Goal: Book appointment/travel/reservation

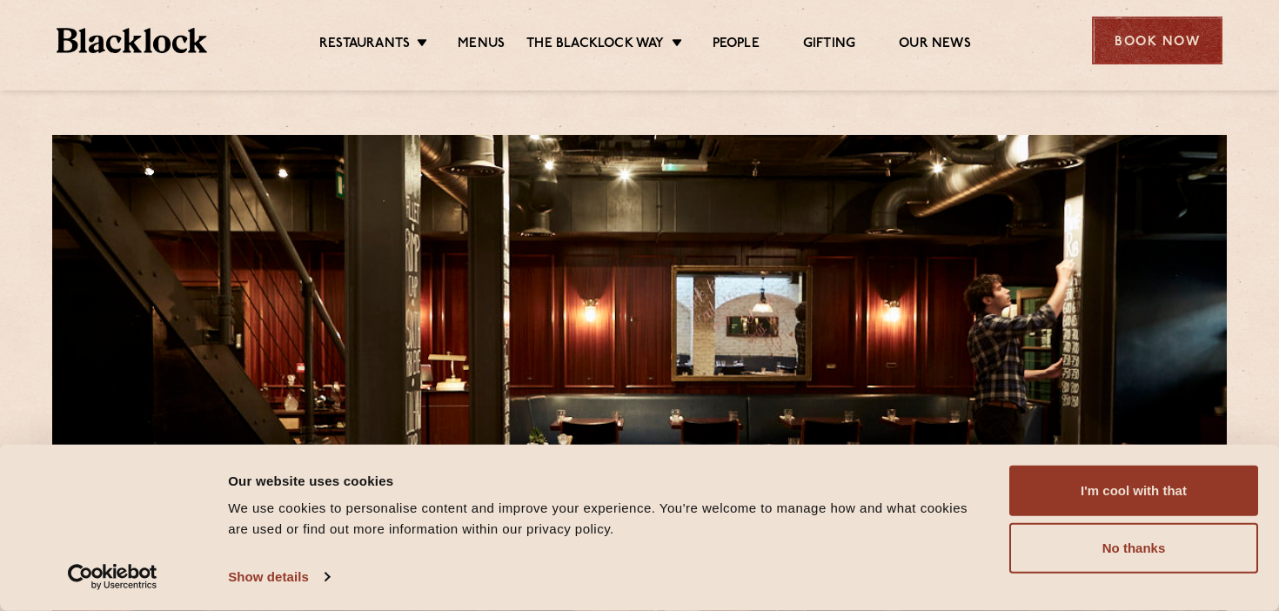
click at [1175, 56] on div "Book Now" at bounding box center [1157, 41] width 130 height 48
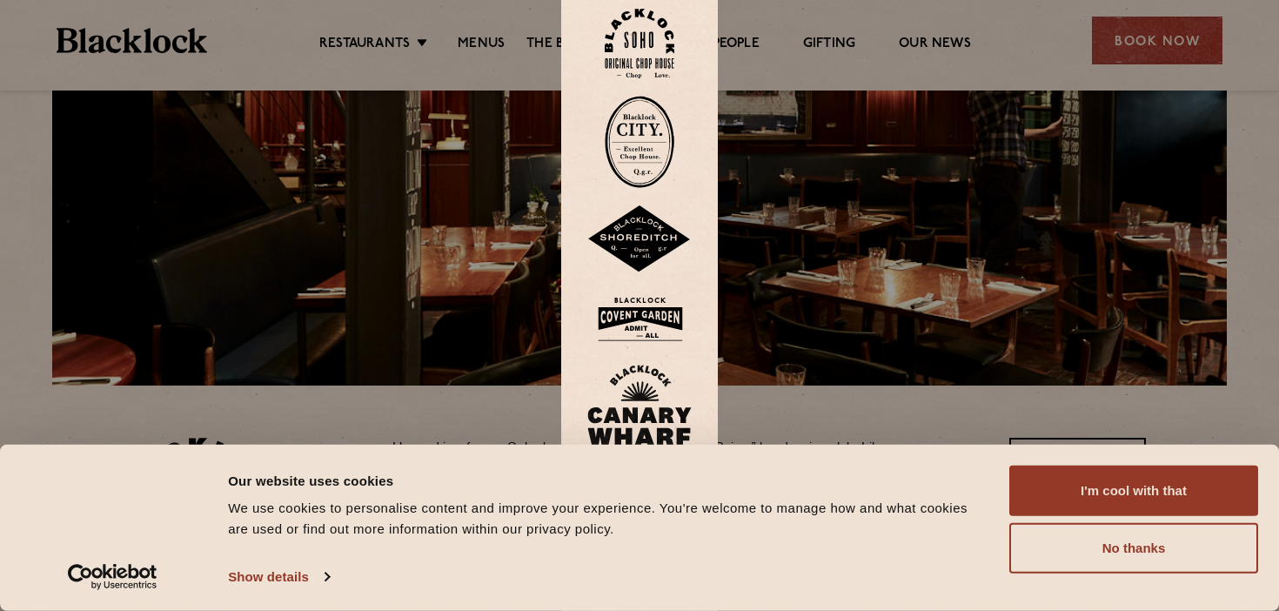
scroll to position [288, 0]
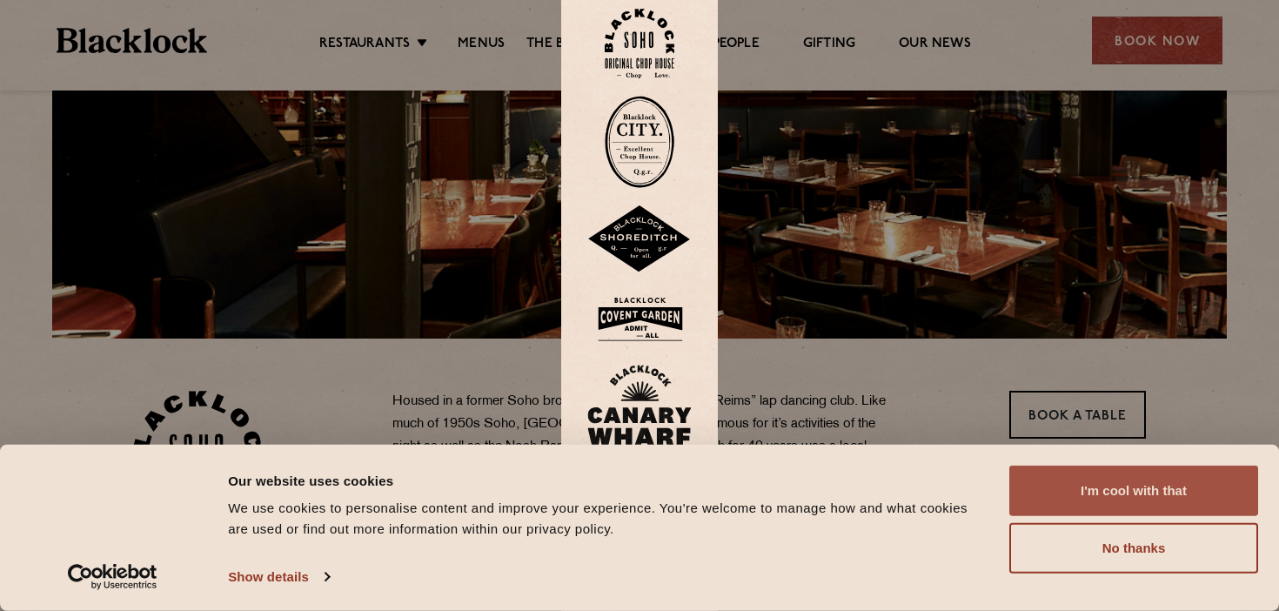
click at [1140, 486] on button "I'm cool with that" at bounding box center [1133, 490] width 249 height 50
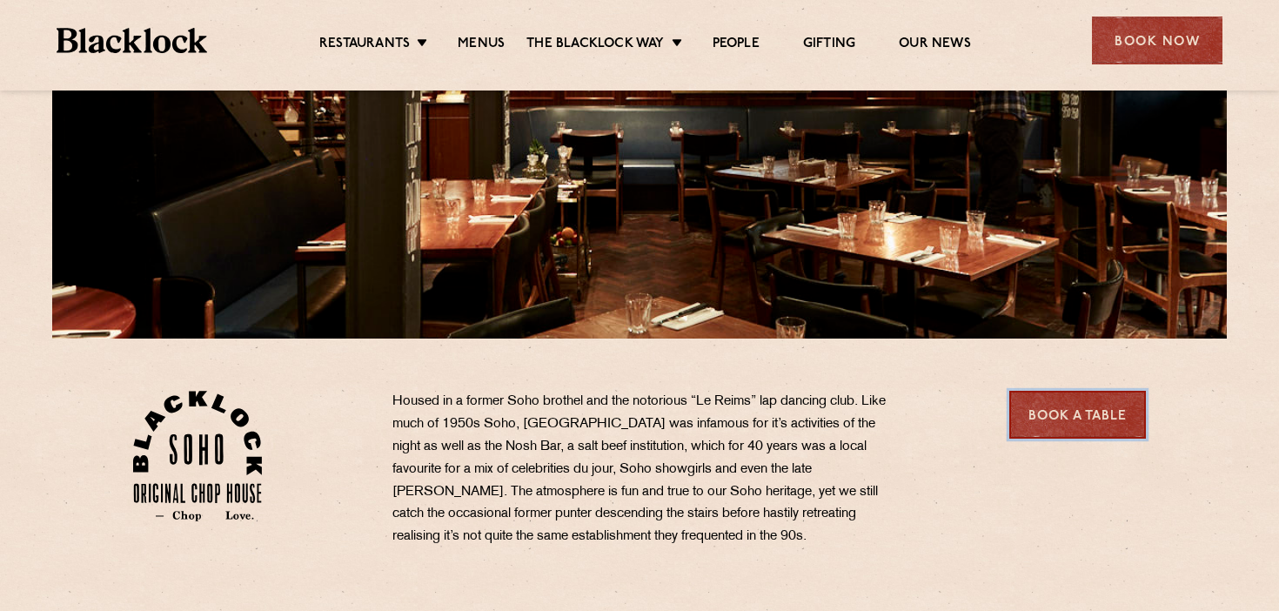
click at [1093, 419] on link "Book a Table" at bounding box center [1077, 415] width 137 height 48
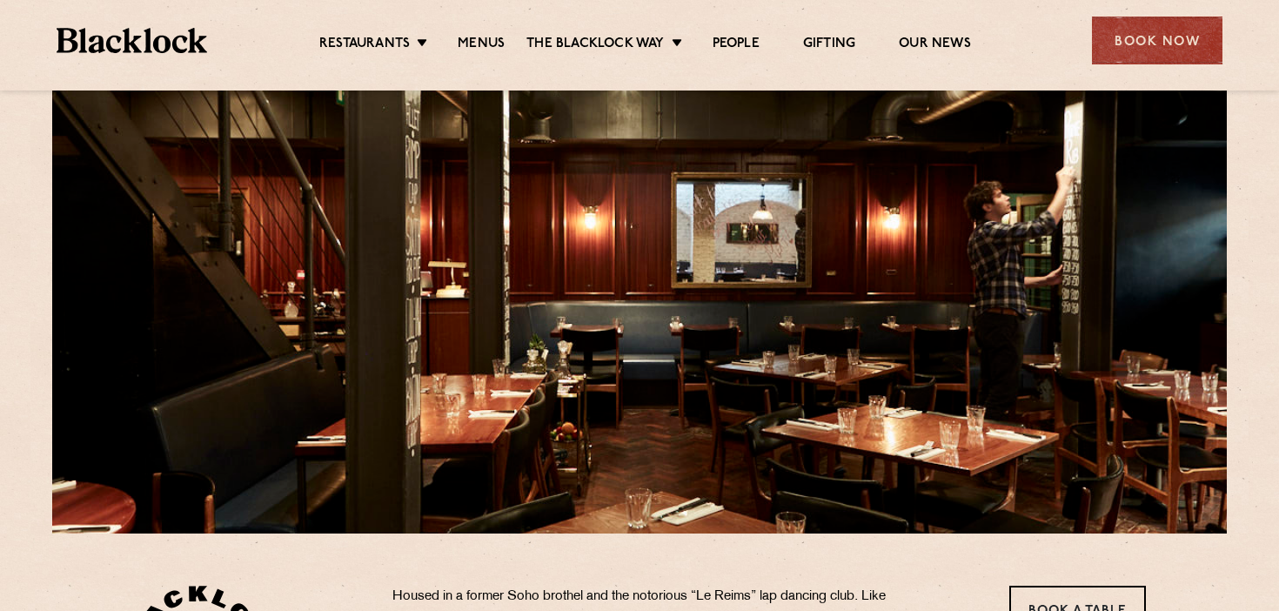
scroll to position [73, 0]
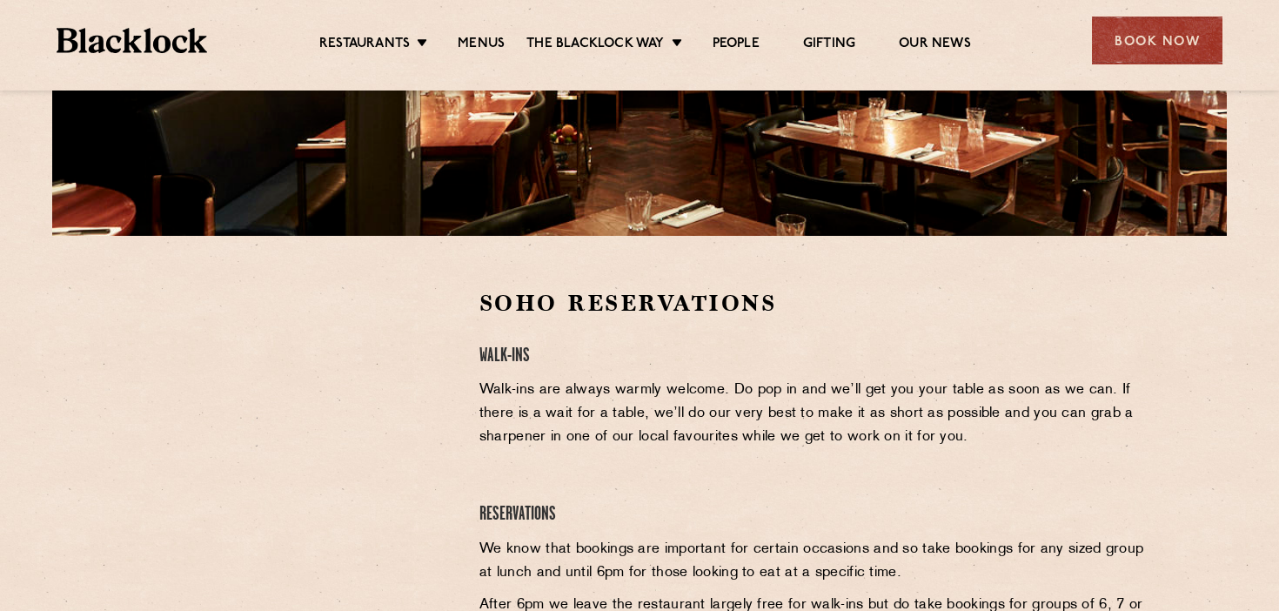
scroll to position [394, 0]
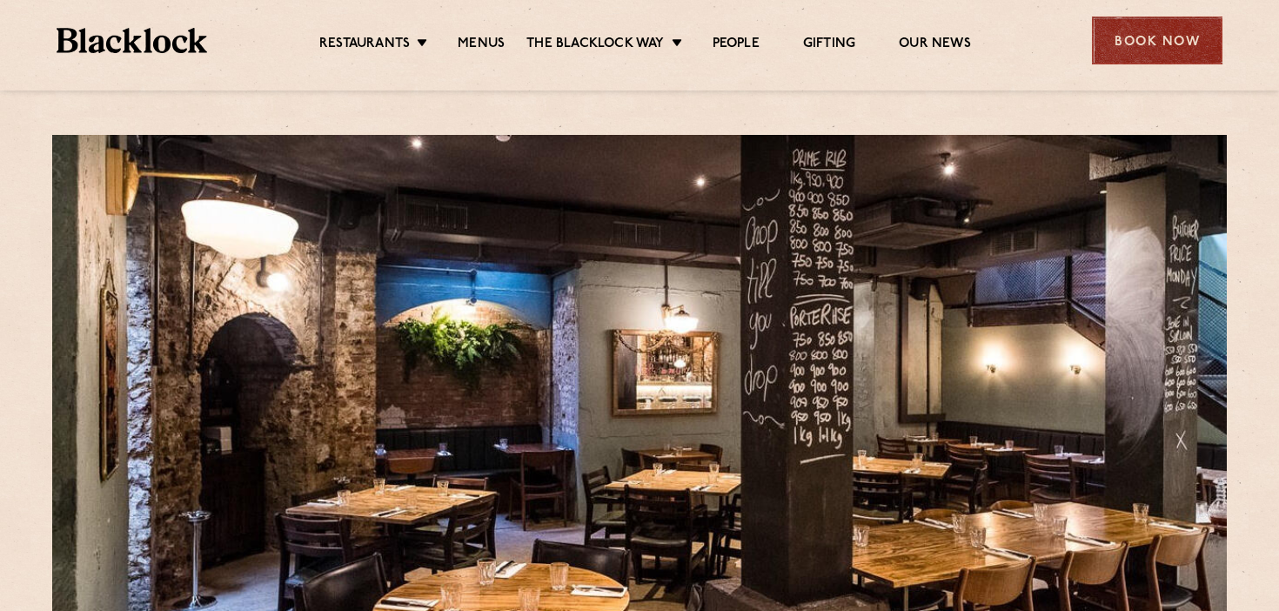
click at [1166, 34] on div "Book Now" at bounding box center [1157, 41] width 130 height 48
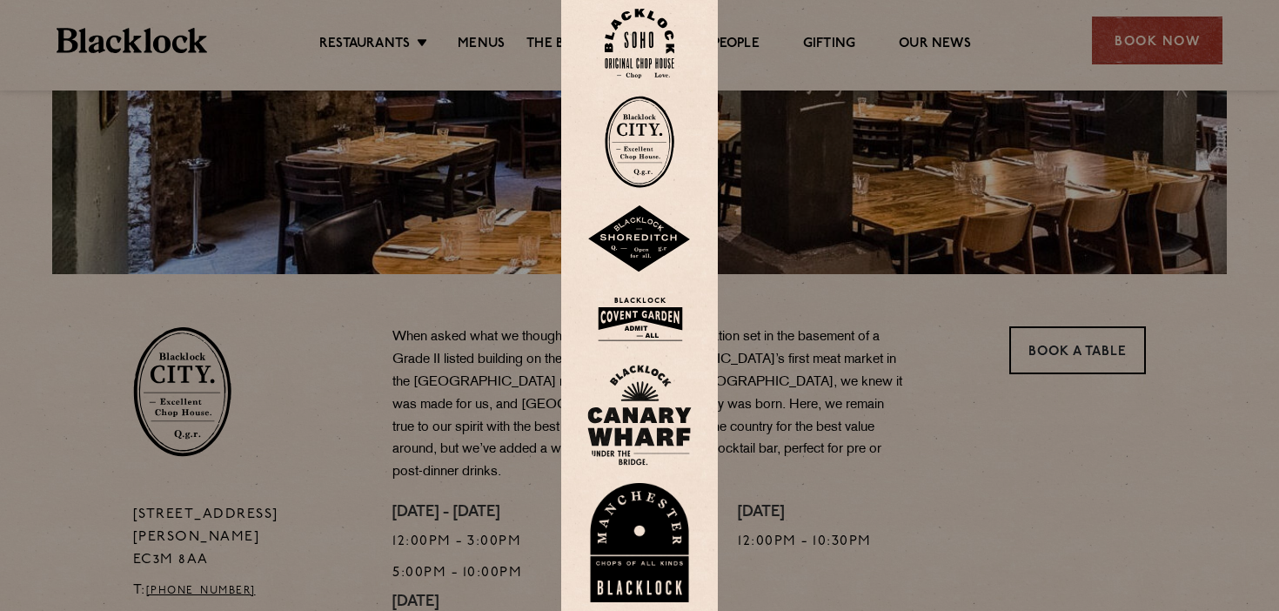
scroll to position [361, 0]
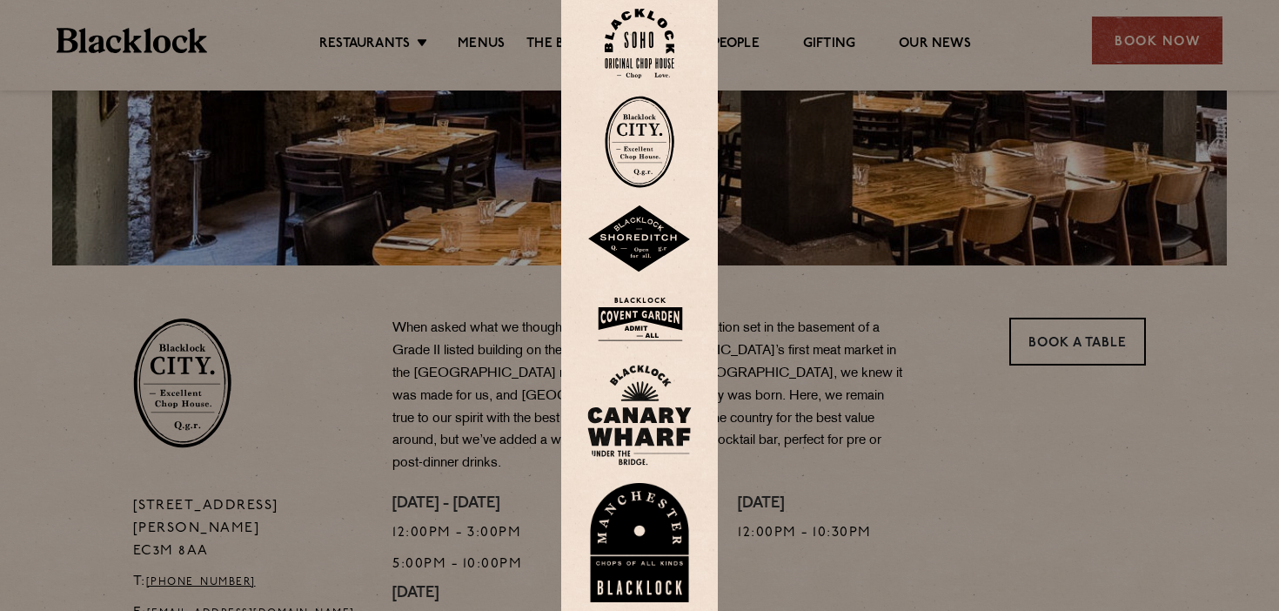
click at [1152, 53] on div at bounding box center [639, 305] width 1279 height 611
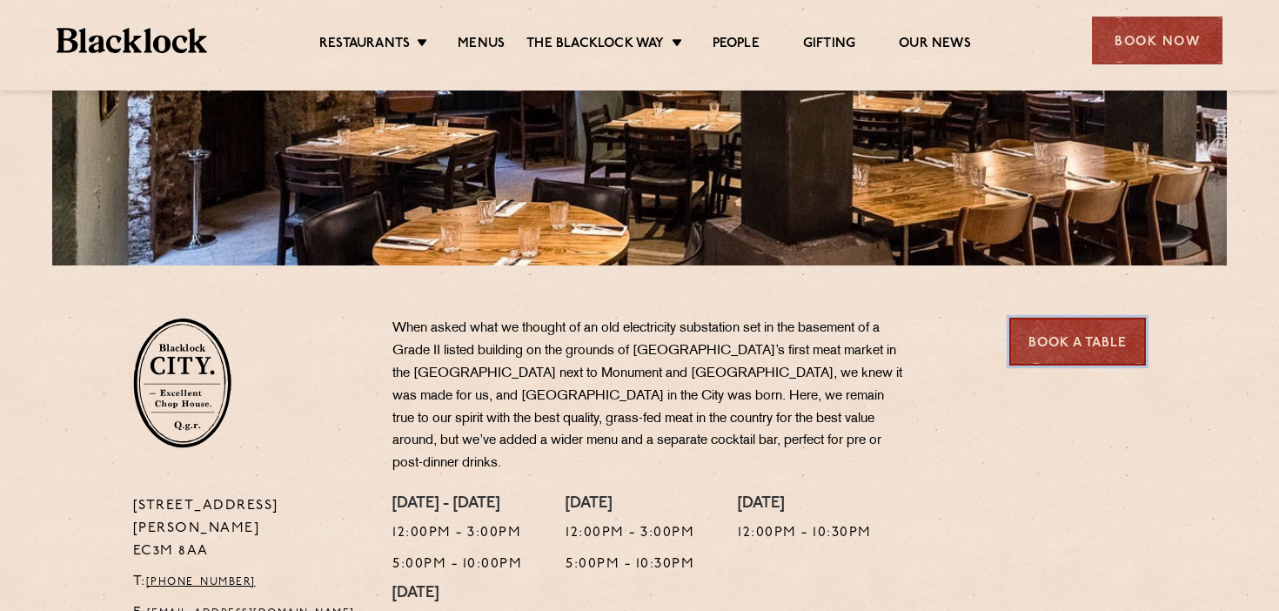
click at [1053, 348] on link "Book a Table" at bounding box center [1077, 341] width 137 height 48
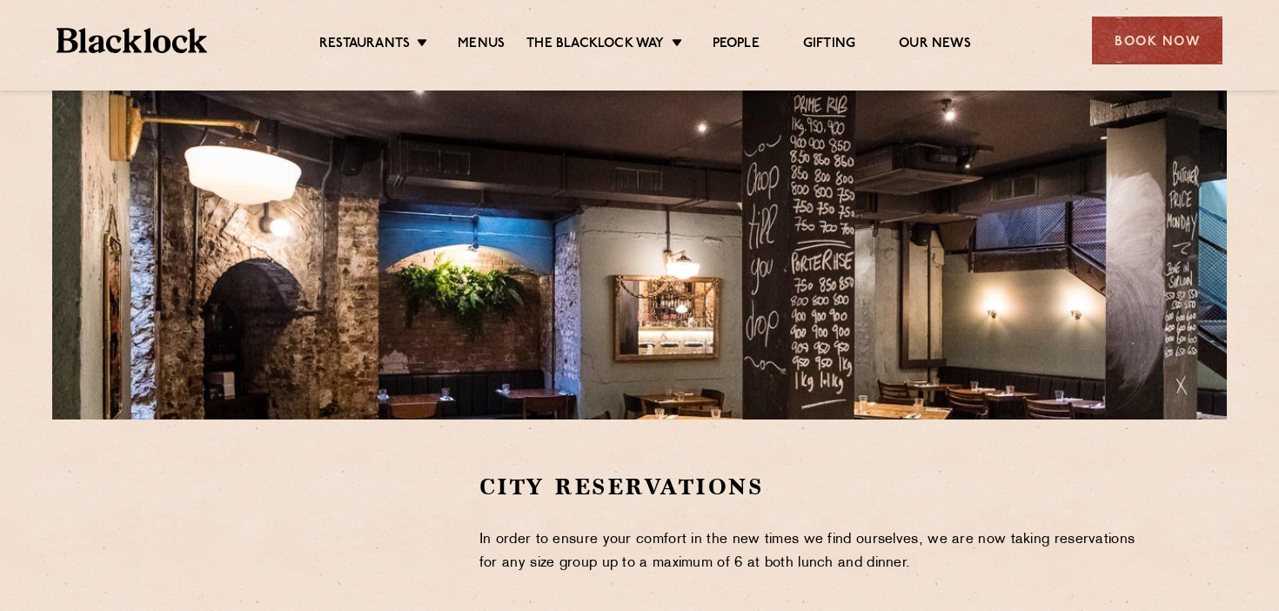
scroll to position [133, 0]
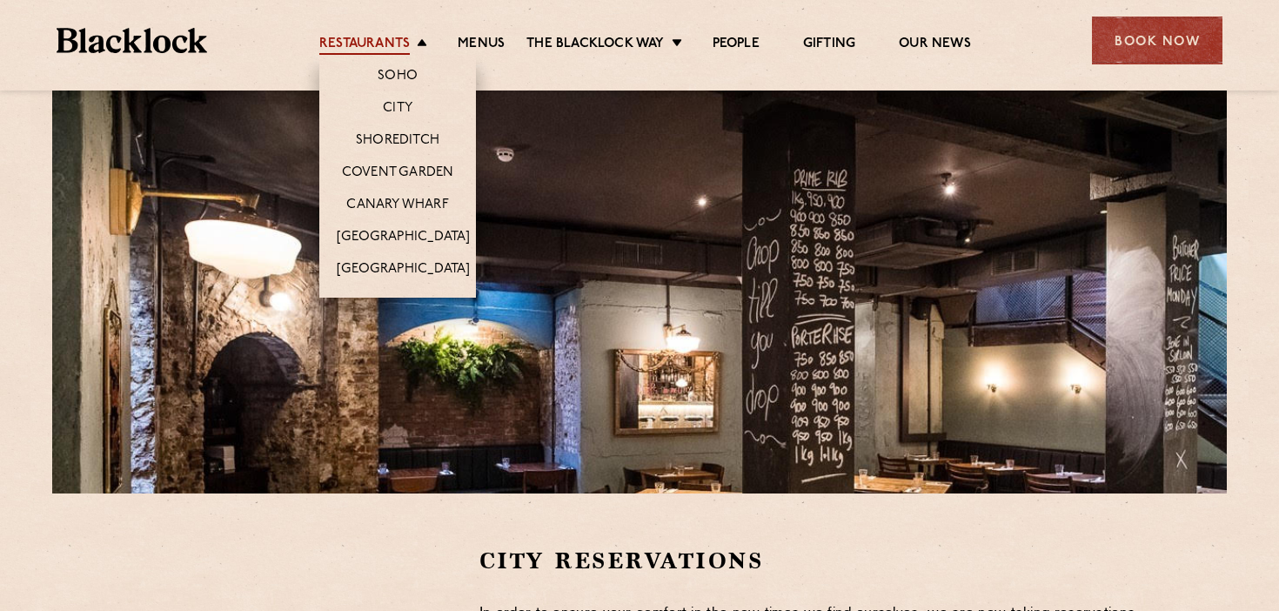
click at [408, 43] on link "Restaurants" at bounding box center [364, 45] width 90 height 19
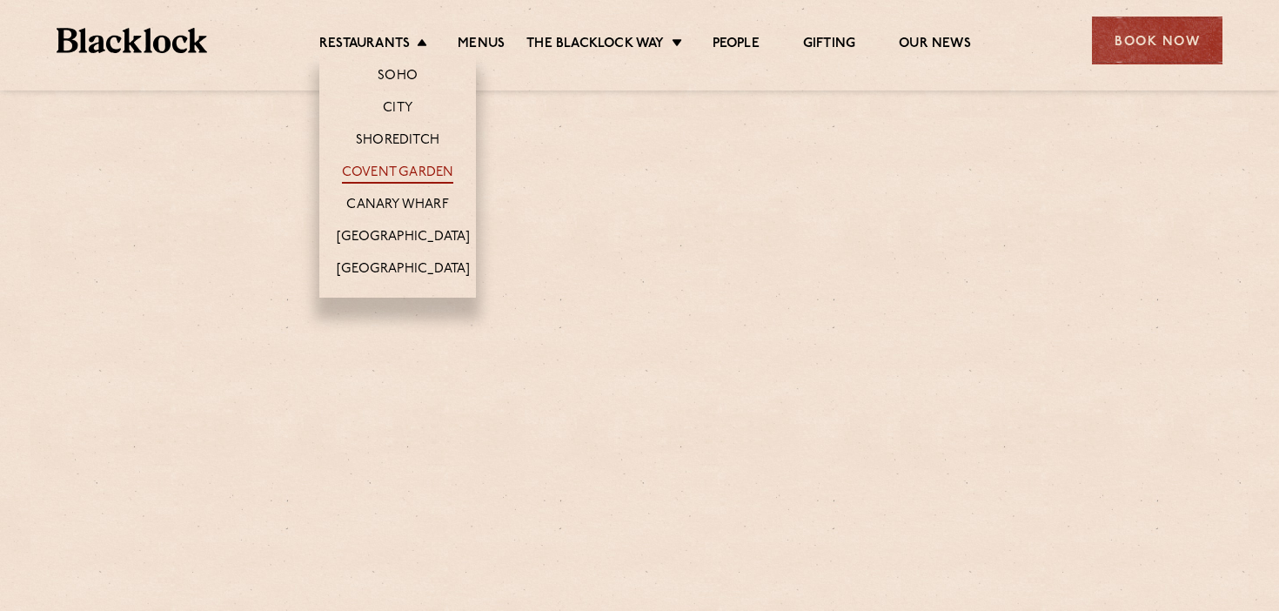
click at [409, 177] on link "Covent Garden" at bounding box center [398, 173] width 112 height 19
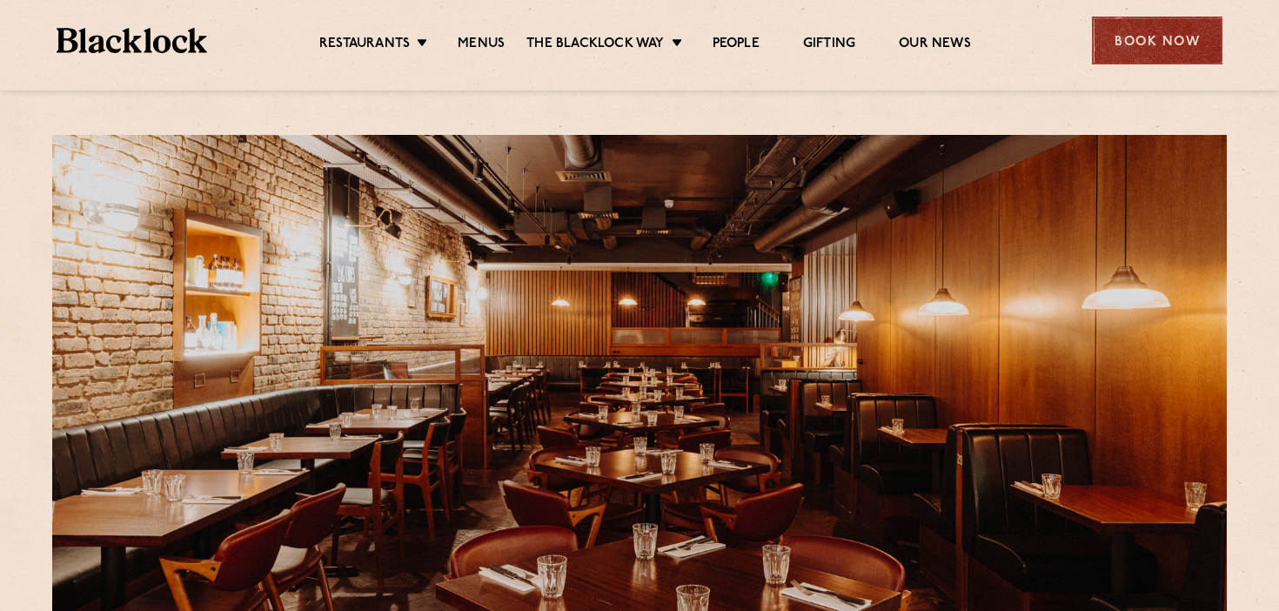
click at [1149, 38] on div "Book Now" at bounding box center [1157, 41] width 130 height 48
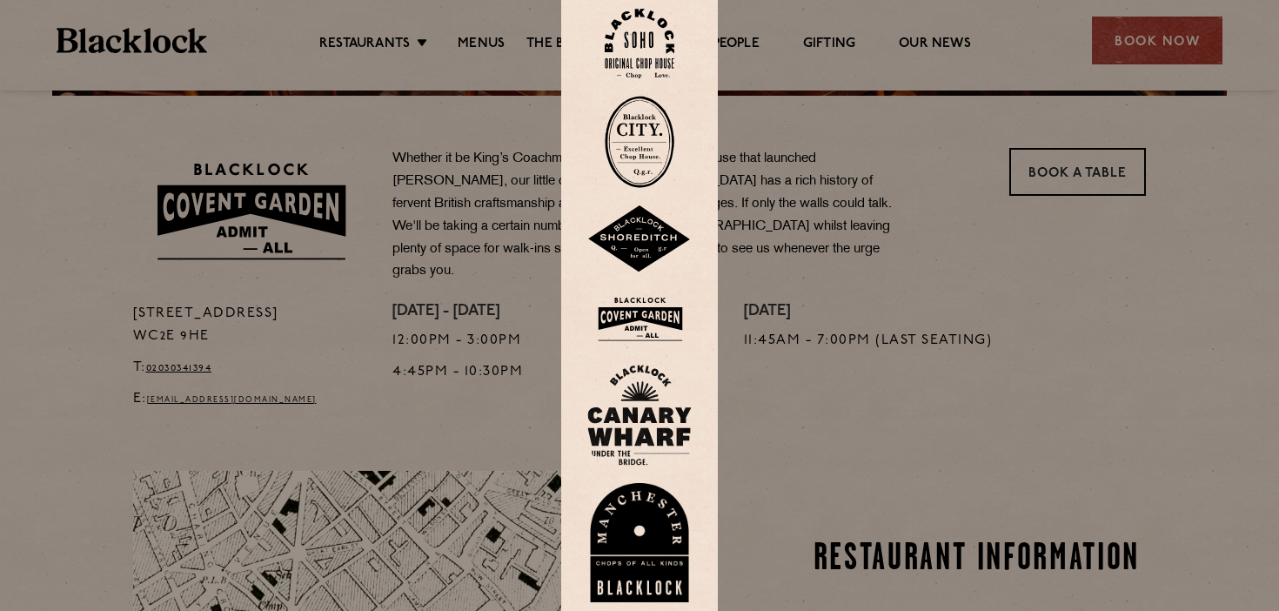
scroll to position [420, 0]
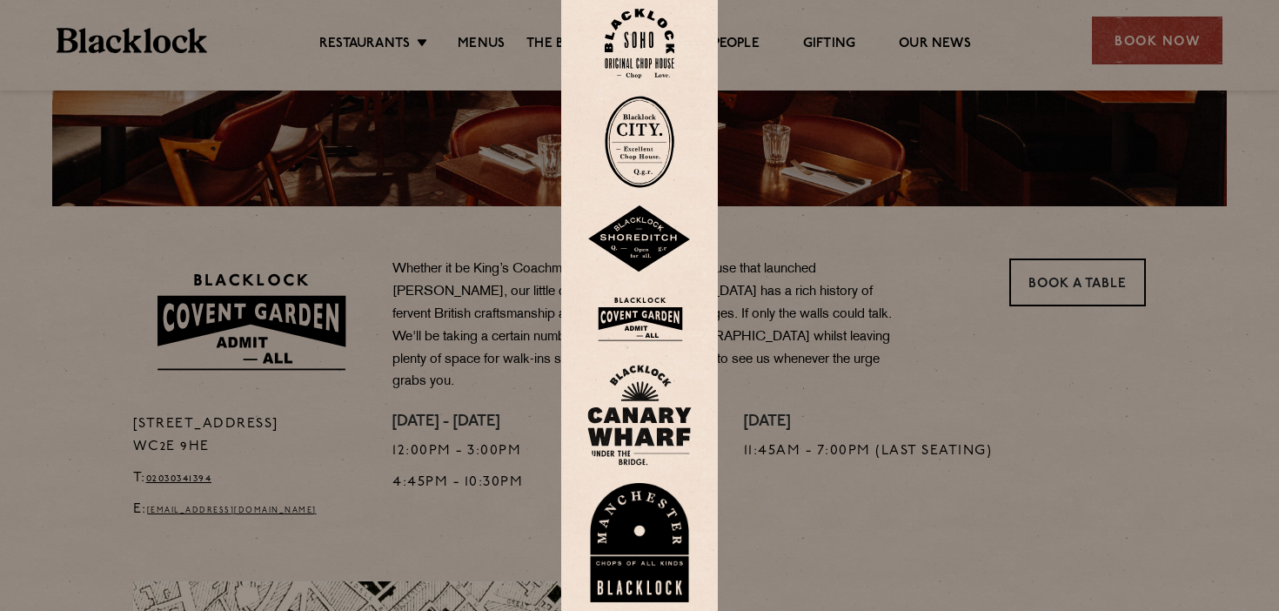
click at [1047, 281] on div at bounding box center [639, 305] width 1279 height 611
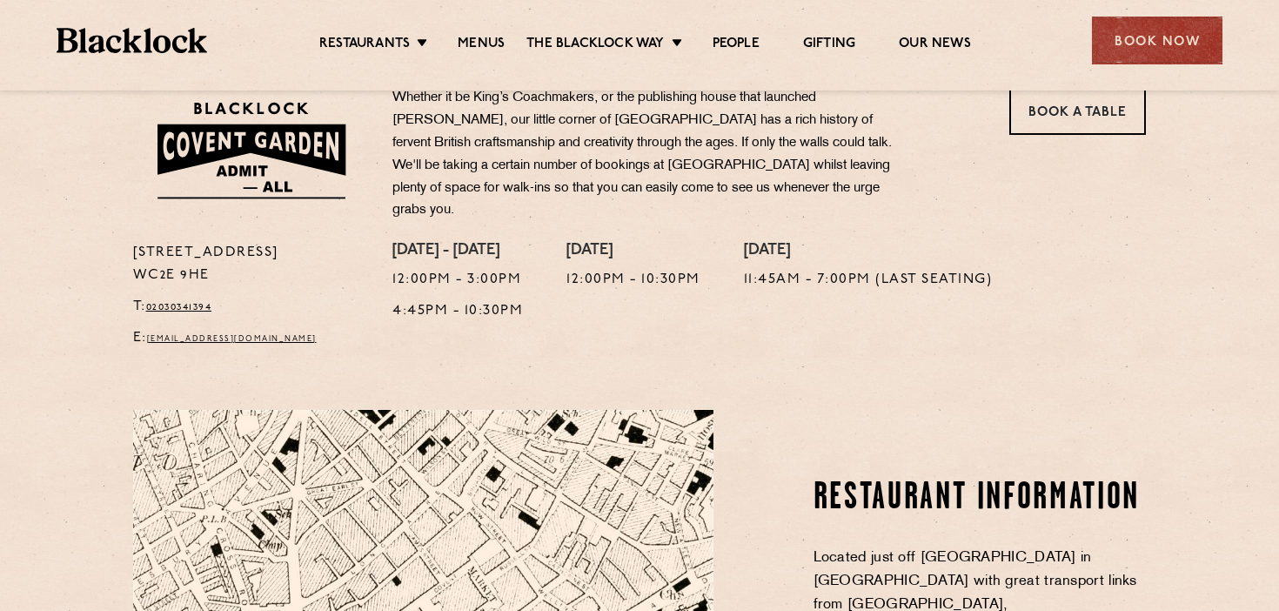
scroll to position [555, 0]
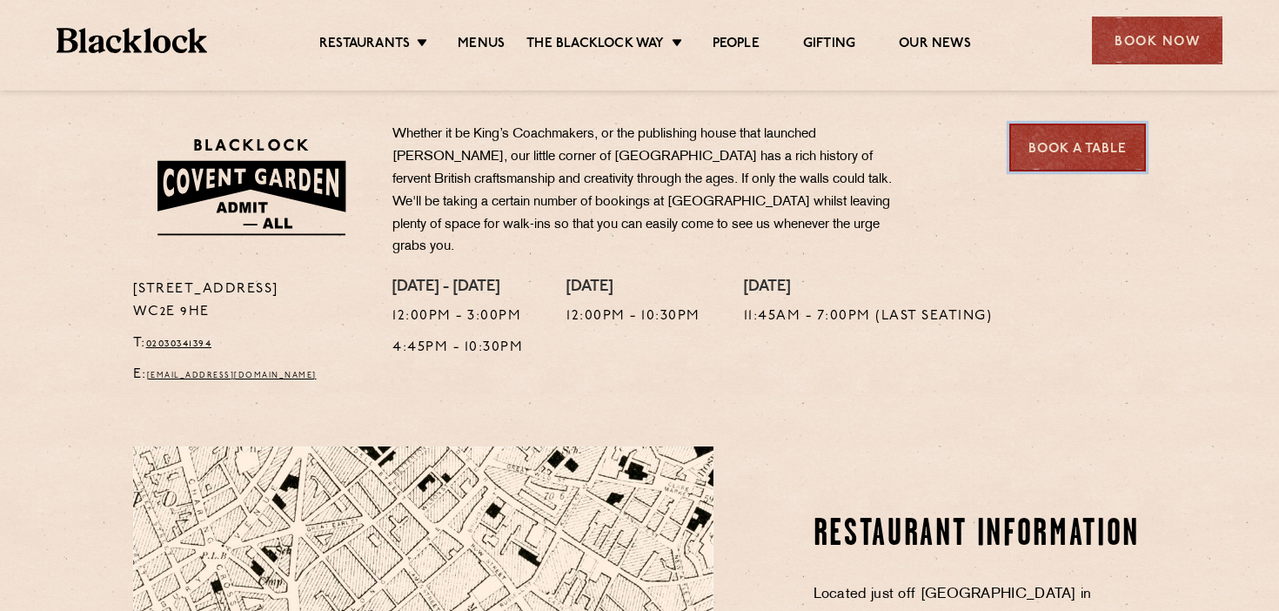
click at [1043, 156] on link "Book a Table" at bounding box center [1077, 148] width 137 height 48
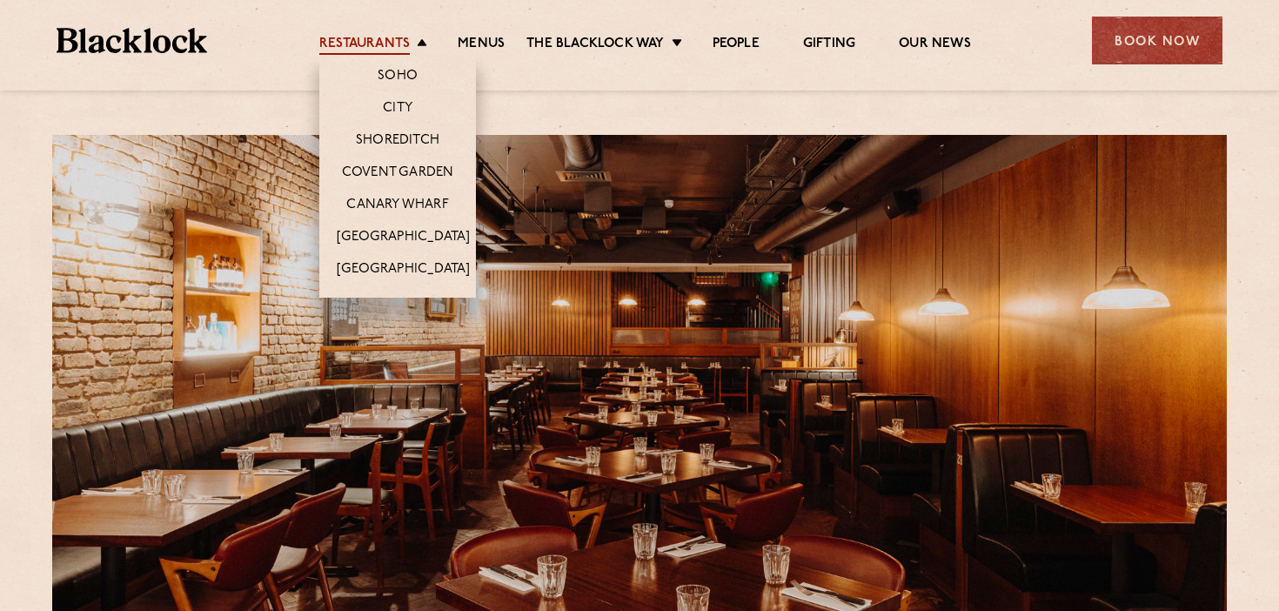
click at [364, 43] on link "Restaurants" at bounding box center [364, 45] width 90 height 19
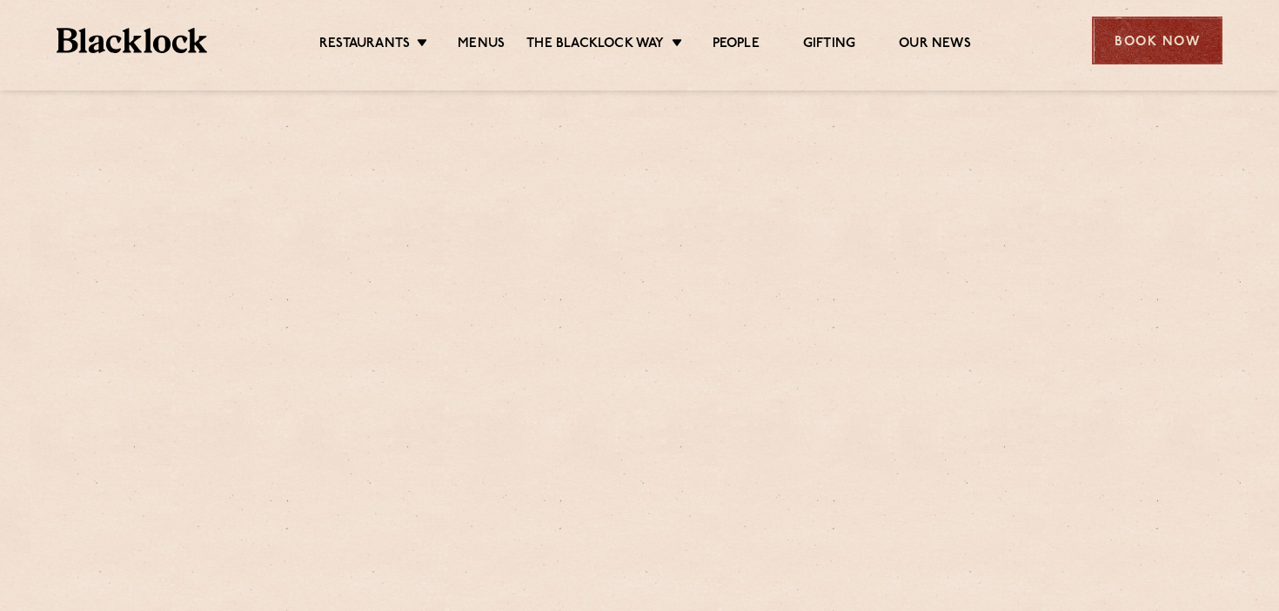
click at [1165, 43] on div "Book Now" at bounding box center [1157, 41] width 130 height 48
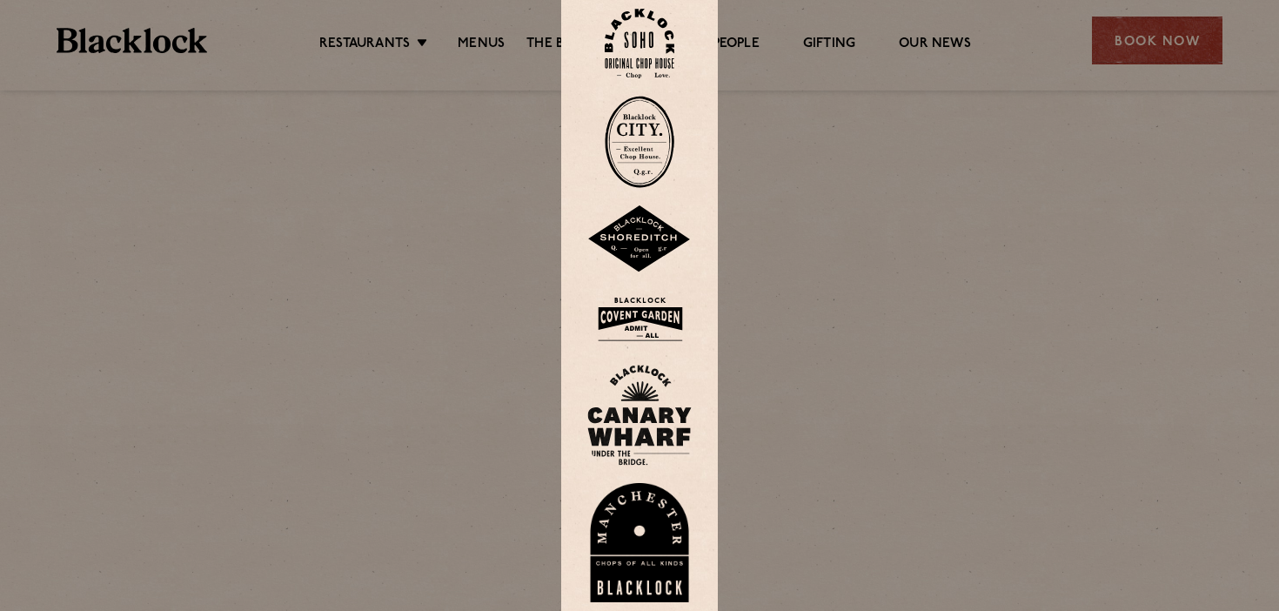
click at [1145, 43] on div at bounding box center [639, 305] width 1279 height 611
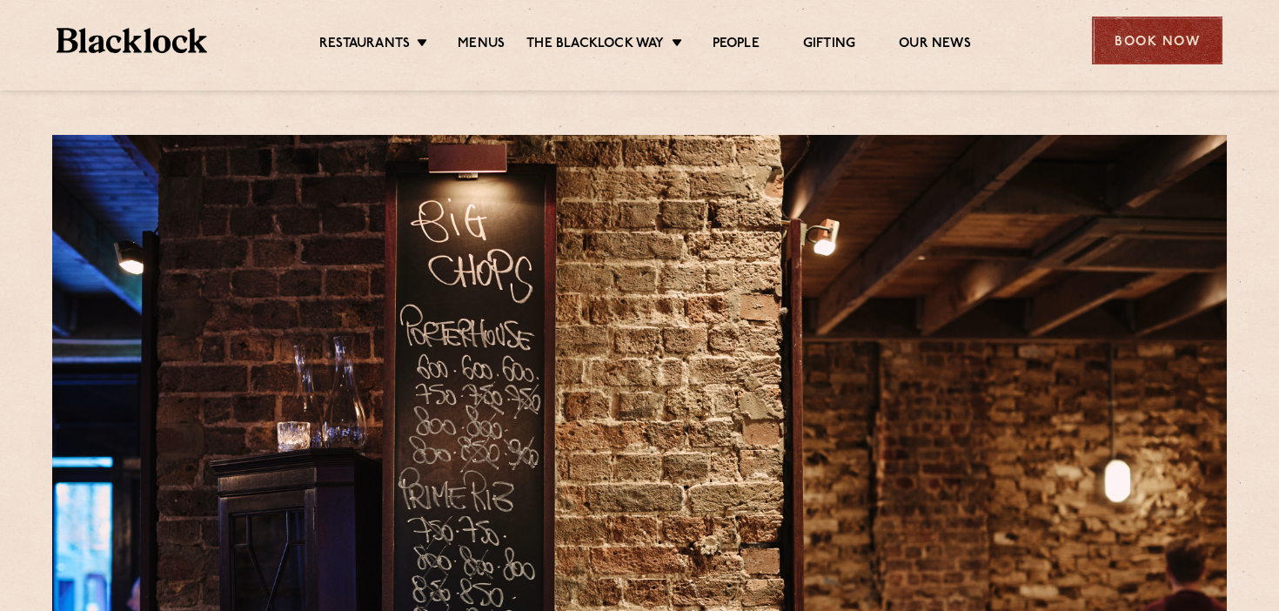
click at [1145, 44] on div "Book Now" at bounding box center [1157, 41] width 130 height 48
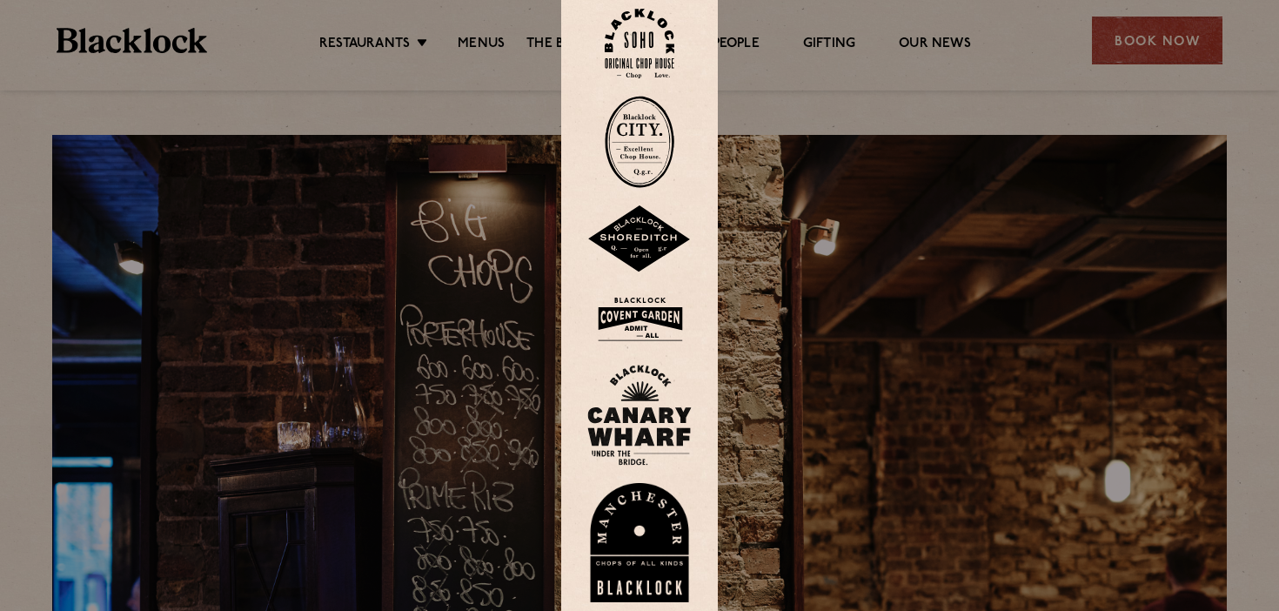
click at [845, 245] on div at bounding box center [639, 305] width 1279 height 611
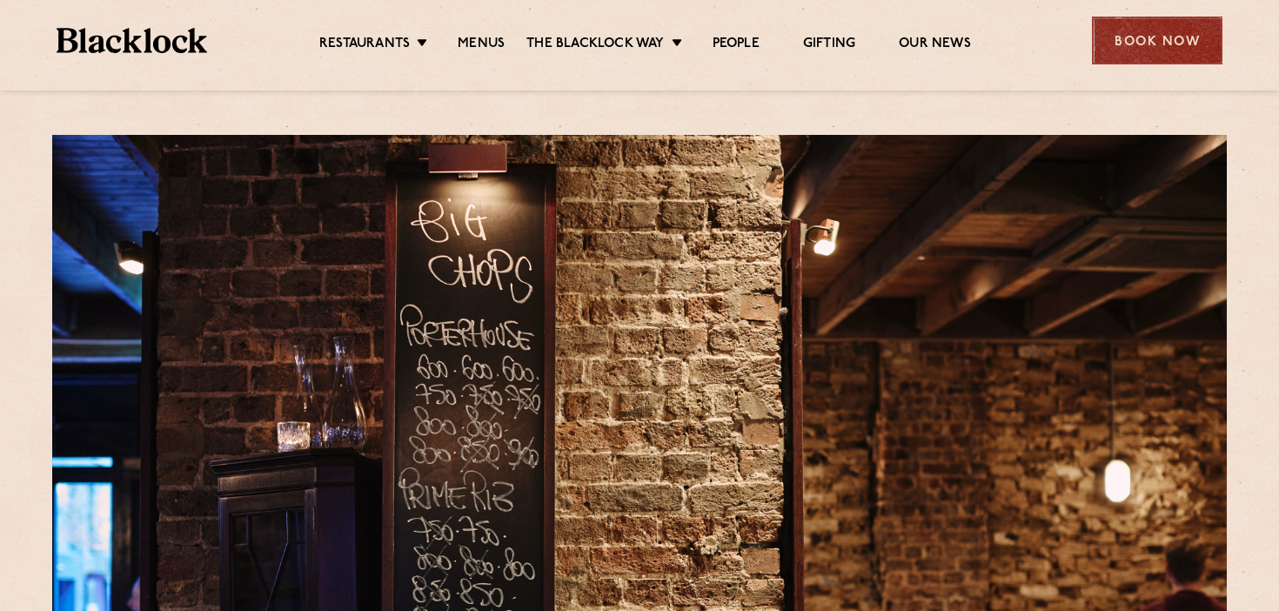
click at [1153, 43] on div "Book Now" at bounding box center [1157, 41] width 130 height 48
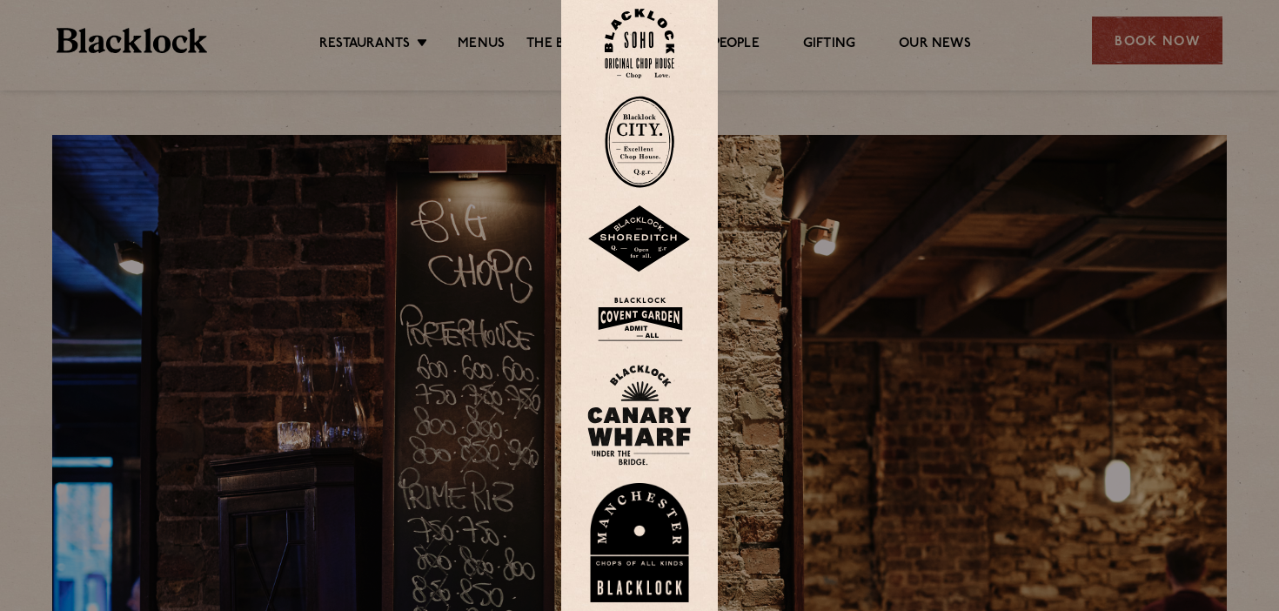
click at [634, 409] on img at bounding box center [639, 414] width 104 height 101
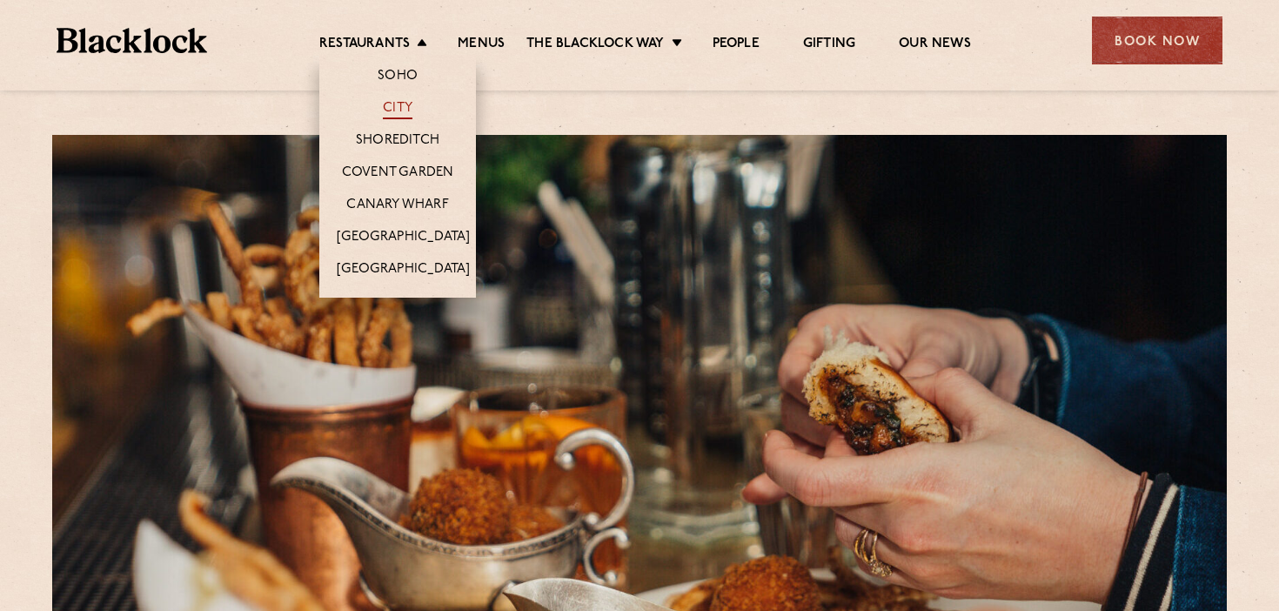
click at [391, 107] on link "City" at bounding box center [398, 109] width 30 height 19
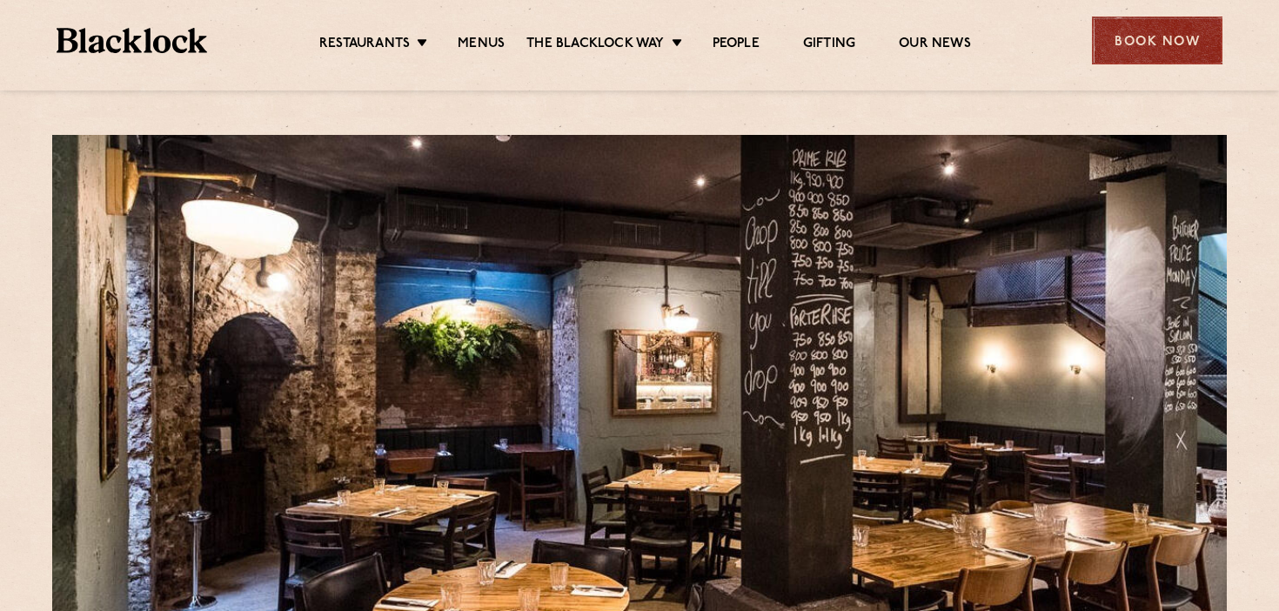
click at [1124, 36] on div "Book Now" at bounding box center [1157, 41] width 130 height 48
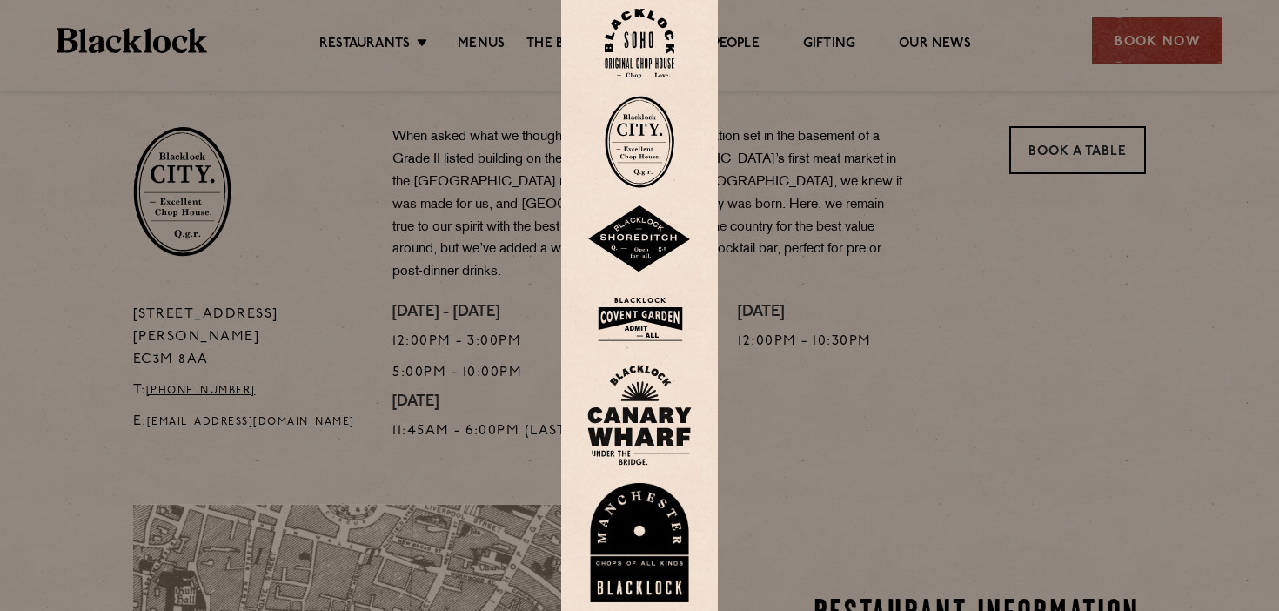
scroll to position [553, 0]
click at [641, 130] on img at bounding box center [640, 142] width 70 height 92
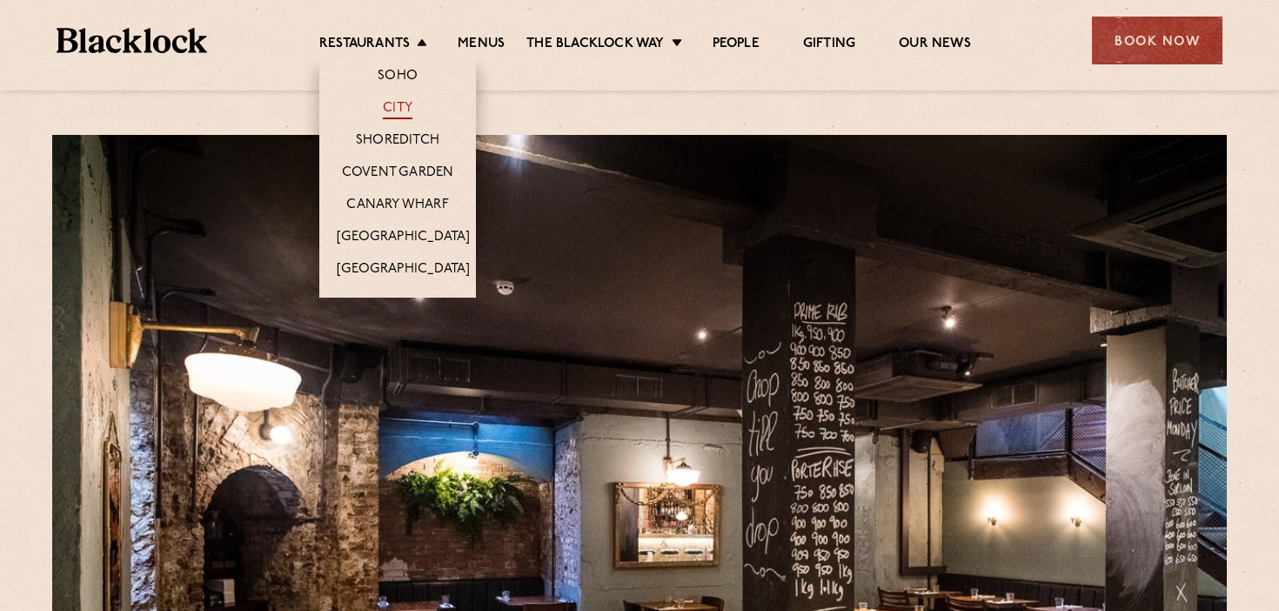
click at [404, 110] on link "City" at bounding box center [398, 109] width 30 height 19
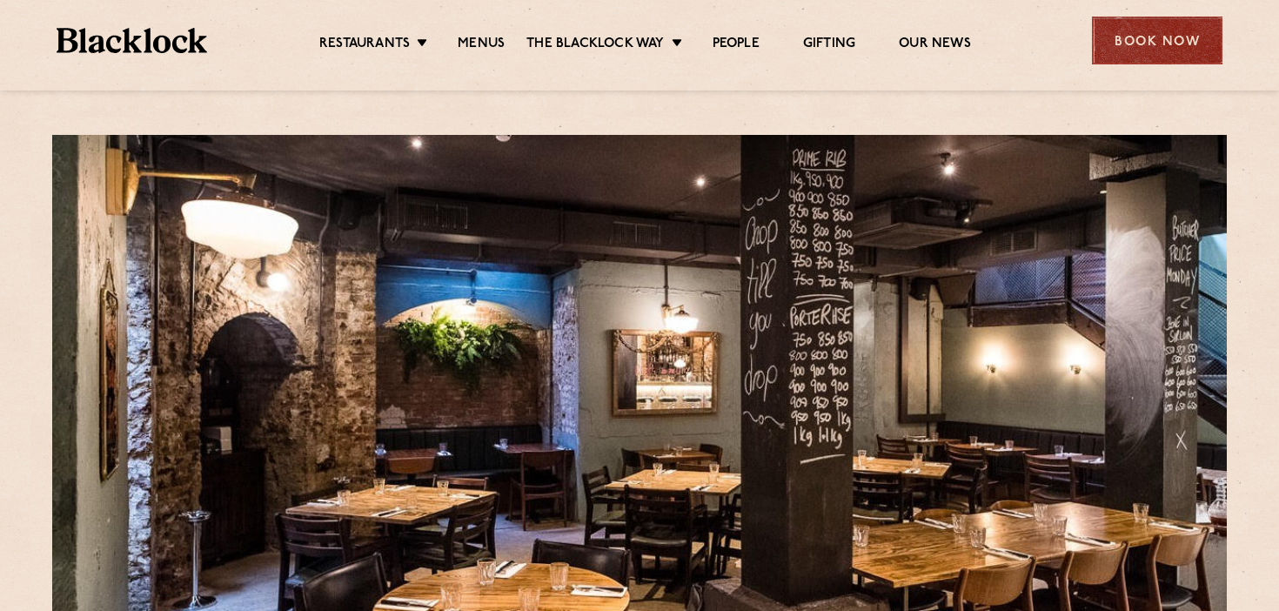
click at [1167, 43] on div "Book Now" at bounding box center [1157, 41] width 130 height 48
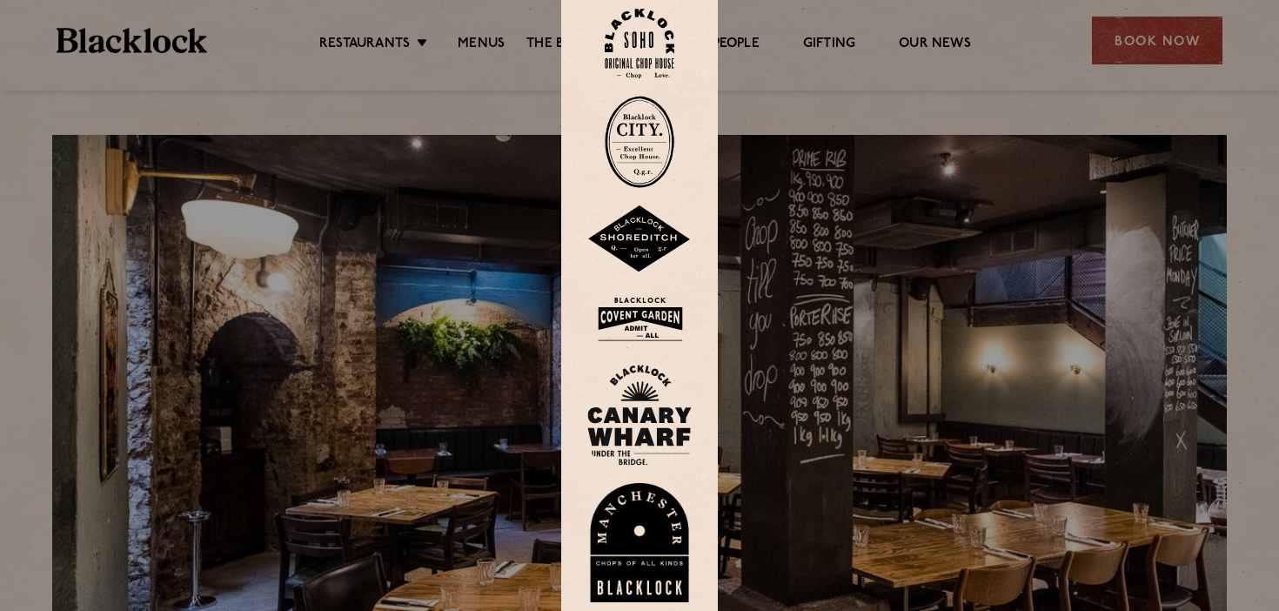
click at [655, 162] on img at bounding box center [640, 142] width 70 height 92
